Goal: Task Accomplishment & Management: Complete application form

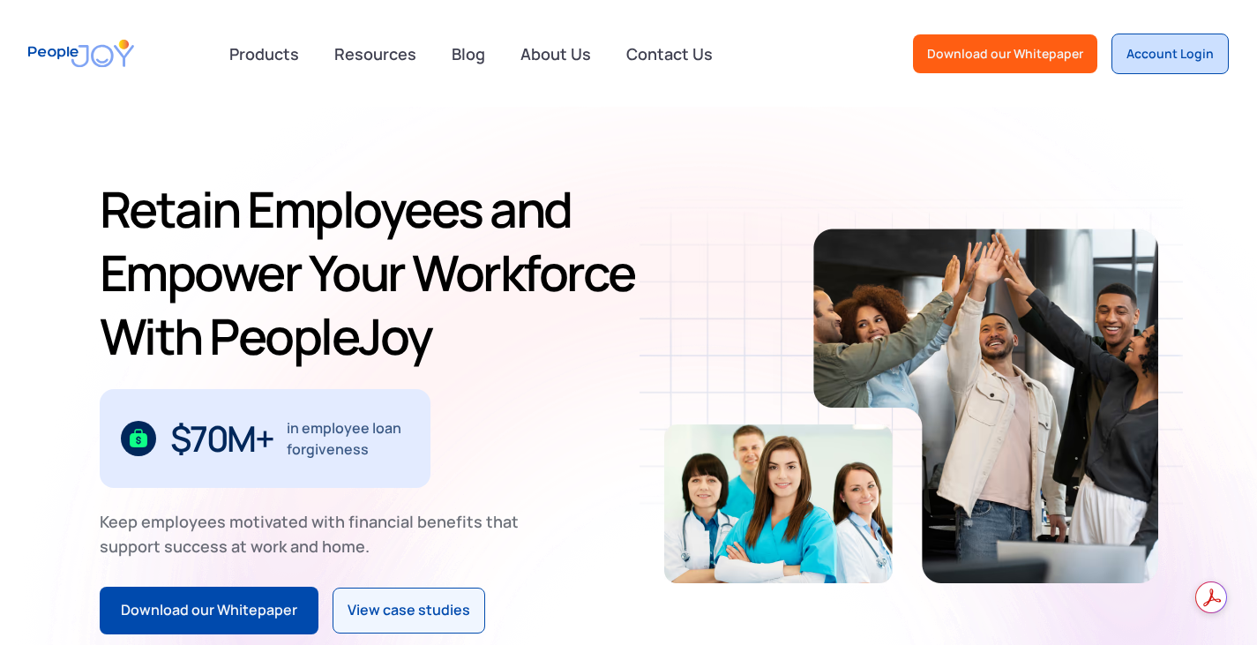
click at [1174, 61] on div "Account Login" at bounding box center [1170, 54] width 87 height 18
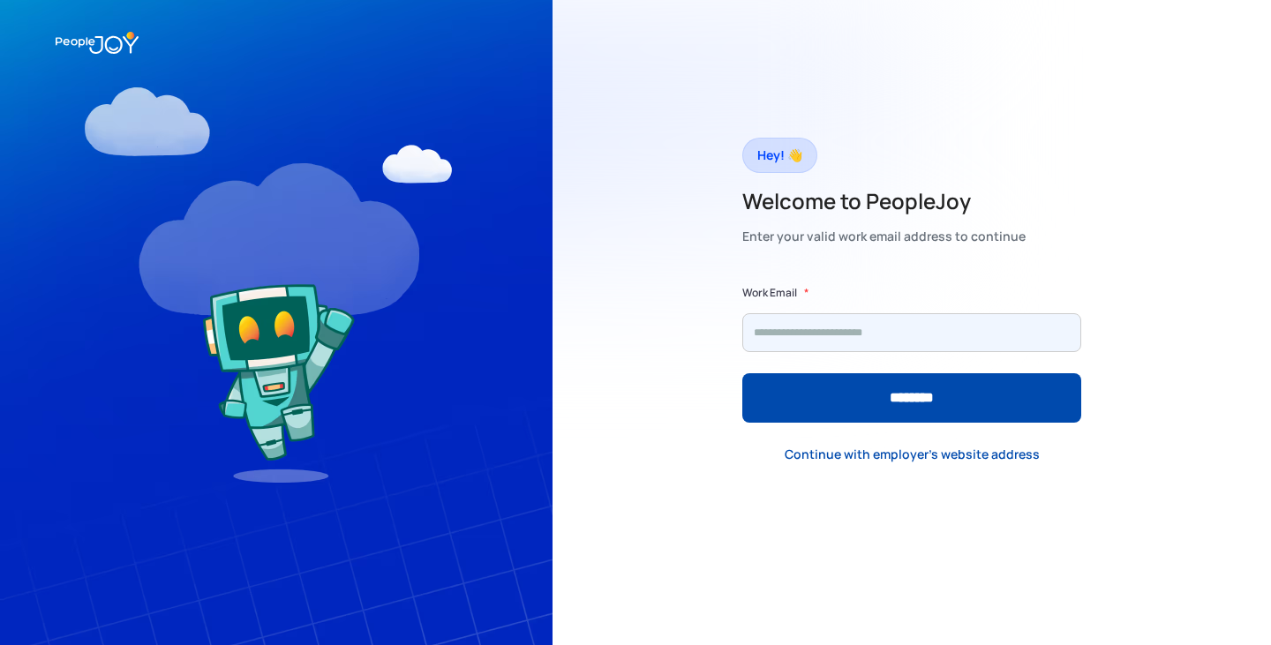
click at [885, 340] on input "Form" at bounding box center [911, 332] width 339 height 39
type input "**********"
click at [742, 373] on input "********" at bounding box center [911, 397] width 339 height 49
